Goal: Transaction & Acquisition: Download file/media

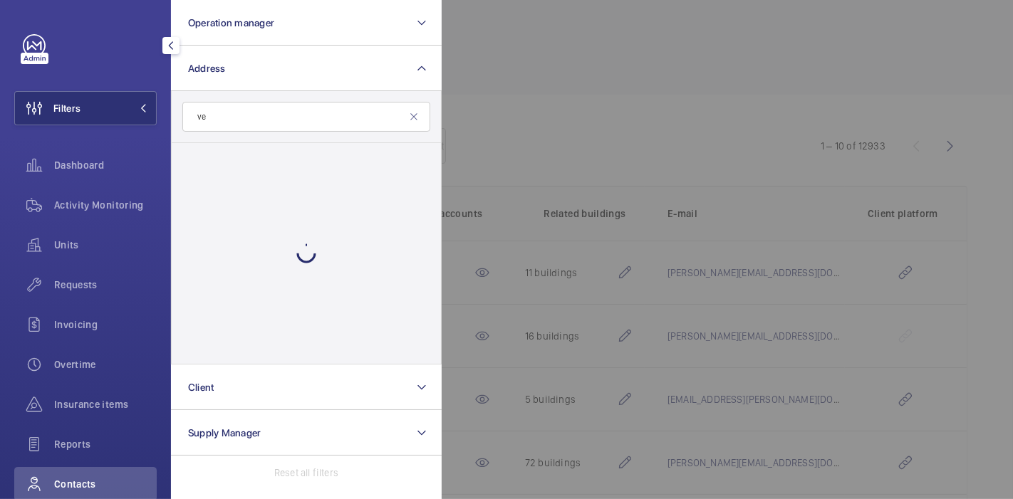
type input "v"
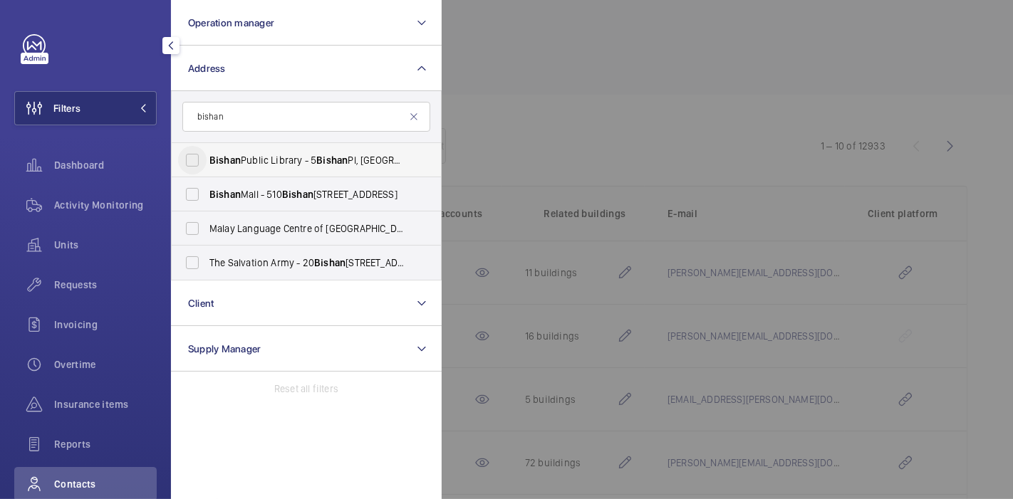
type input "bishan"
click at [194, 159] on input "Bishan Public Library - 5 Bishan Pl, SINGAPORE 579841" at bounding box center [192, 160] width 28 height 28
checkbox input "true"
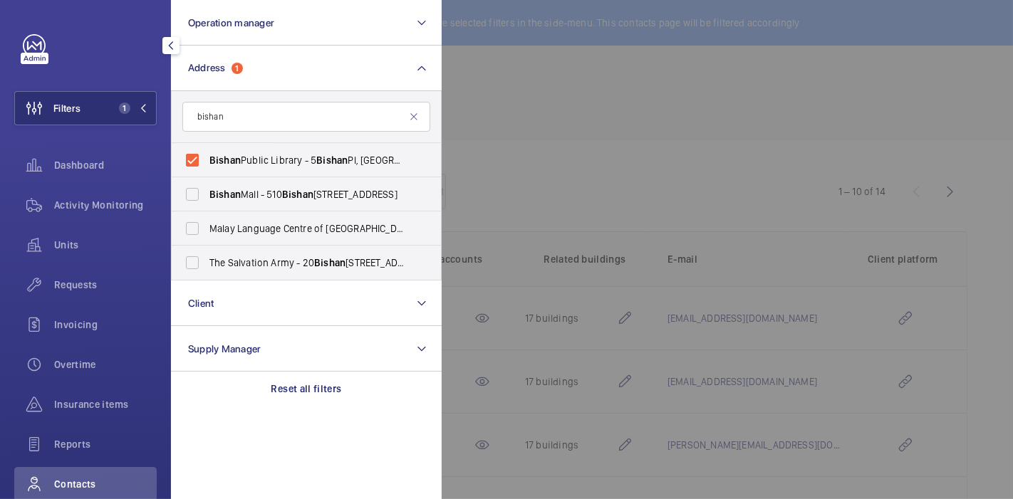
click at [509, 155] on div at bounding box center [948, 249] width 1013 height 499
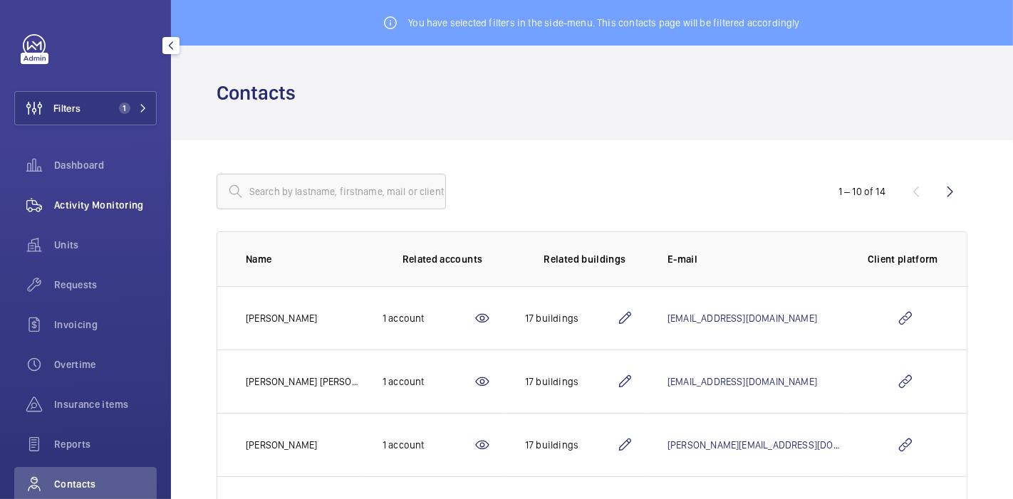
click at [120, 198] on span "Activity Monitoring" at bounding box center [105, 205] width 103 height 14
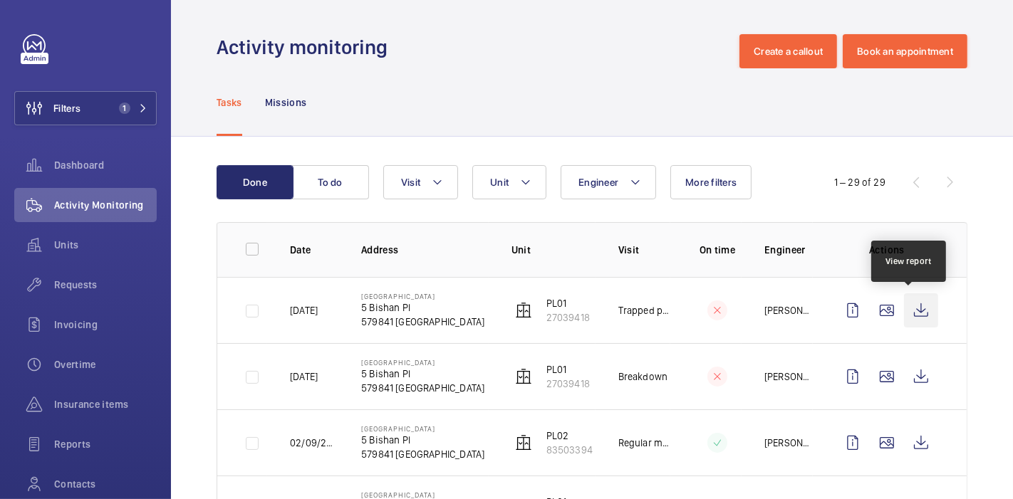
click at [913, 300] on wm-front-icon-button at bounding box center [921, 310] width 34 height 34
